Goal: Task Accomplishment & Management: Use online tool/utility

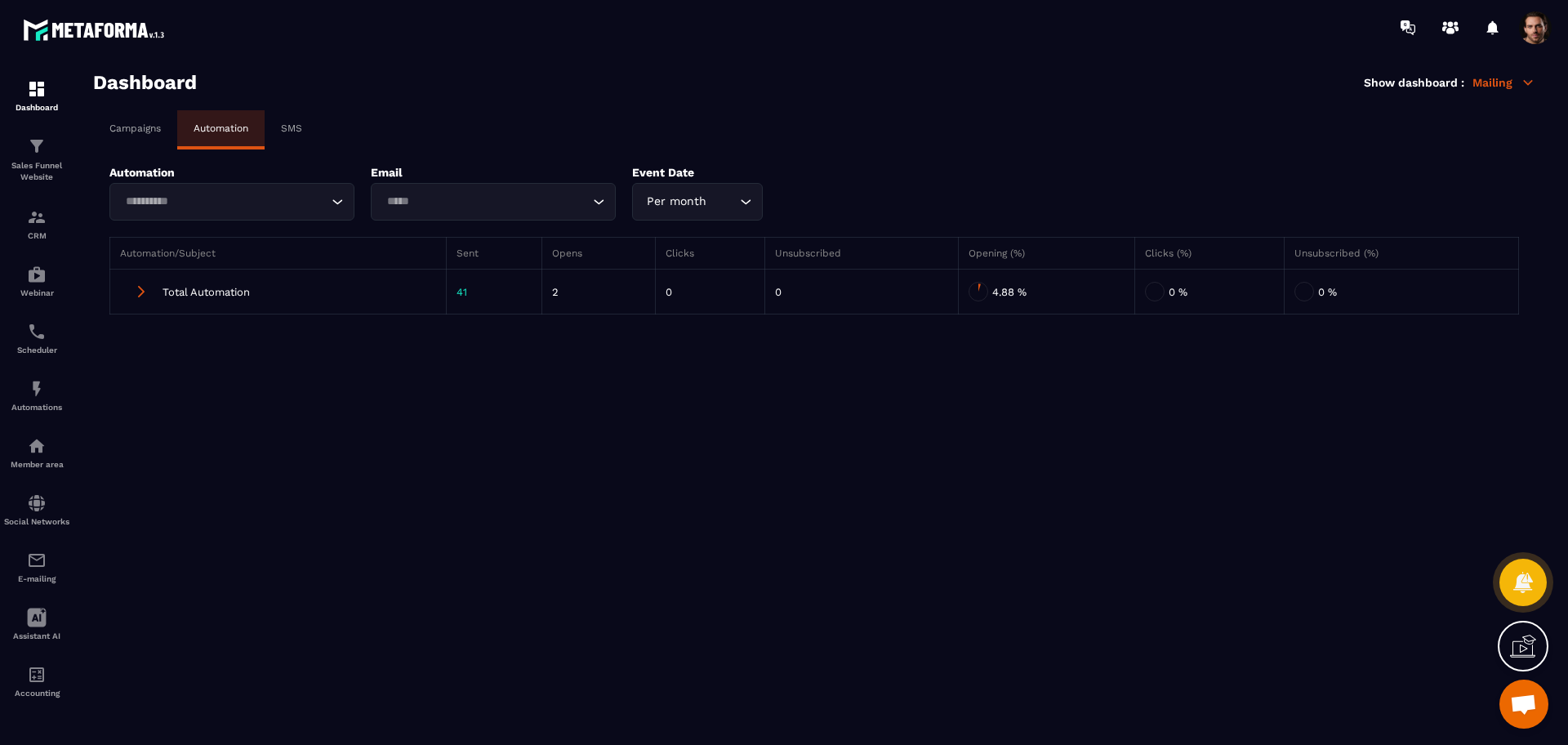
click at [263, 200] on input "Search for option" at bounding box center [224, 201] width 207 height 18
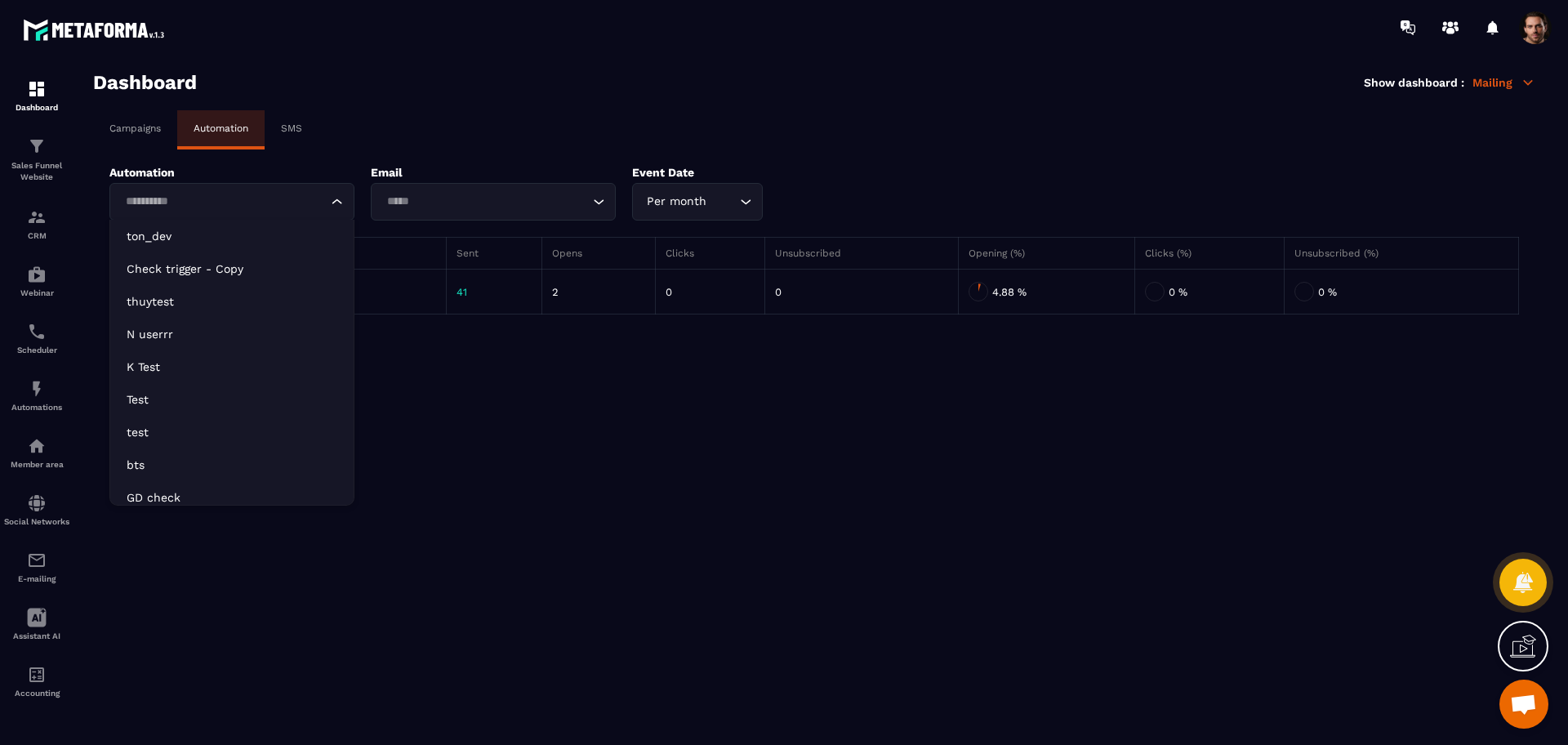
click at [396, 114] on div "Campaigns Automation SMS" at bounding box center [814, 130] width 1442 height 39
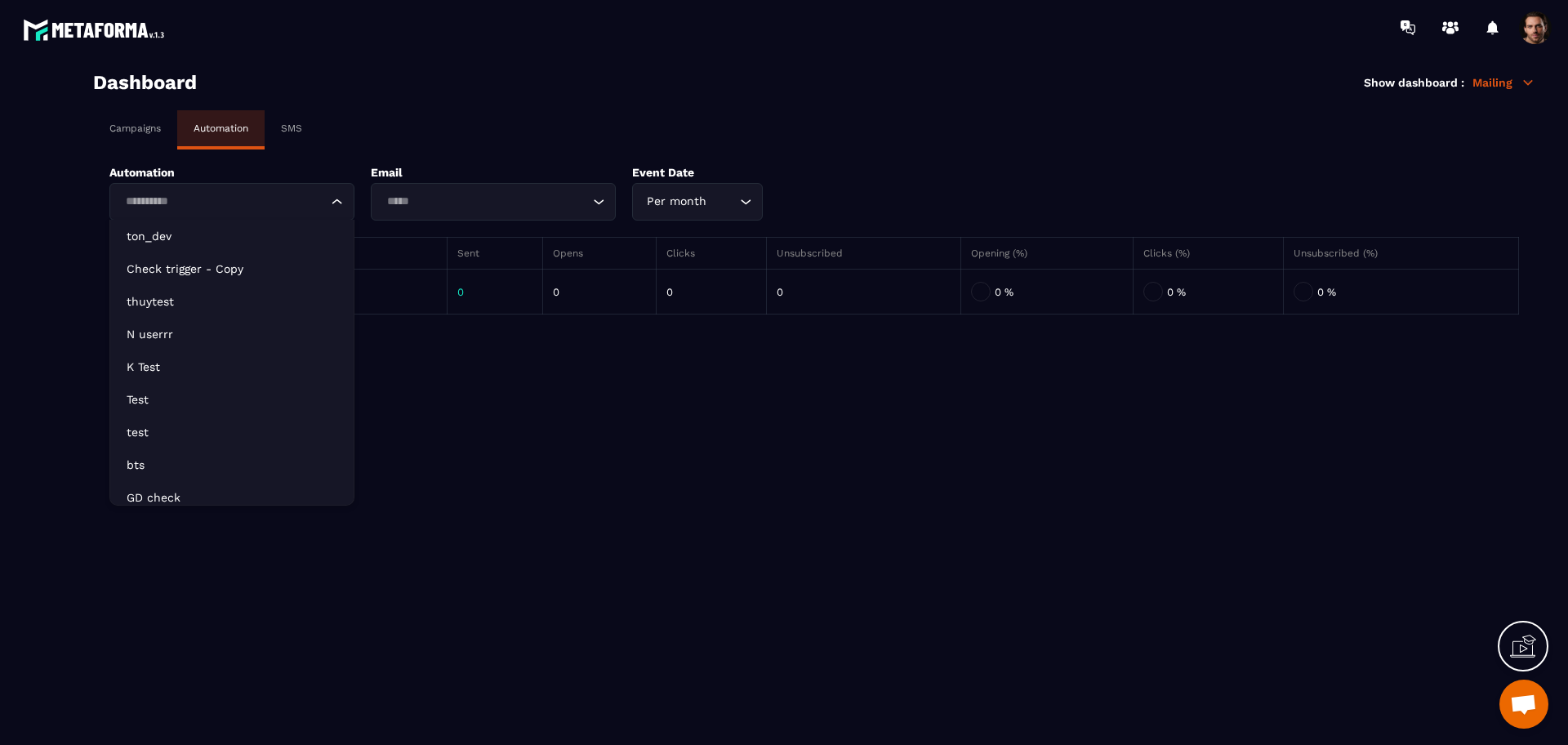
click at [248, 193] on input "Search for option" at bounding box center [224, 201] width 207 height 18
